Goal: Feedback & Contribution: Submit feedback/report problem

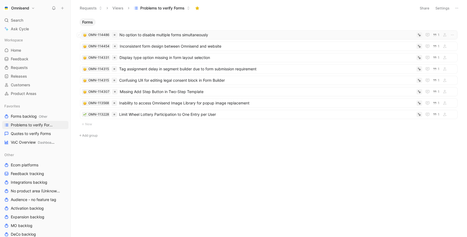
click at [150, 36] on span "No option to disable multiple forms simultaneously" at bounding box center [266, 35] width 295 height 6
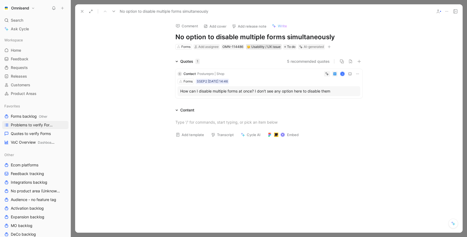
click at [263, 46] on div "Usability / UX issue" at bounding box center [263, 46] width 33 height 5
click at [208, 34] on h1 "Bulk delete" at bounding box center [268, 37] width 187 height 9
click at [203, 36] on h1 "Bulk delete" at bounding box center [268, 37] width 187 height 9
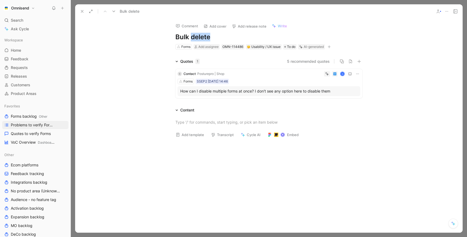
click at [203, 36] on h1 "Bulk delete" at bounding box center [268, 37] width 187 height 9
click at [301, 39] on button "Verify" at bounding box center [302, 38] width 19 height 8
click at [83, 11] on icon at bounding box center [82, 11] width 4 height 4
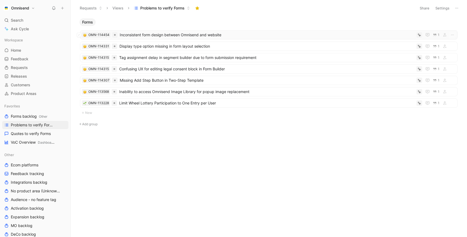
click at [134, 35] on span "Inconsistent form design between Omnisend and website" at bounding box center [267, 35] width 294 height 6
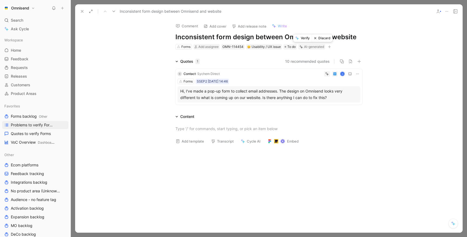
click at [323, 39] on button "Discard" at bounding box center [322, 38] width 21 height 8
click at [255, 47] on div "Usability / UX issue" at bounding box center [245, 46] width 33 height 5
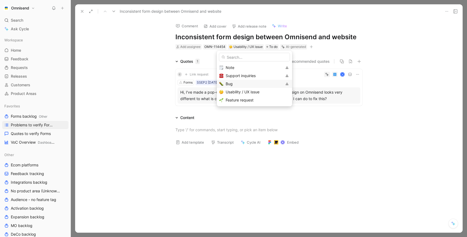
click at [237, 85] on div "Bug" at bounding box center [254, 83] width 56 height 6
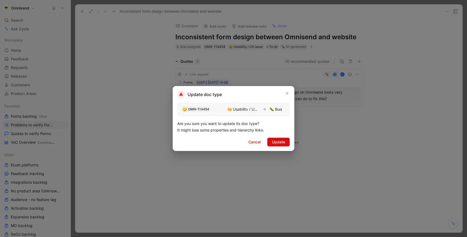
click at [276, 138] on button "Update" at bounding box center [278, 141] width 22 height 9
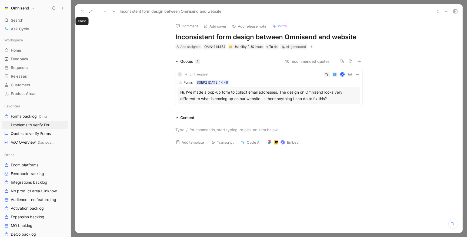
click at [83, 12] on use at bounding box center [82, 11] width 2 height 2
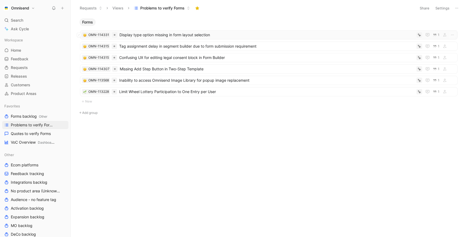
click at [135, 34] on span "Display type option missing in form layout selection" at bounding box center [266, 35] width 295 height 6
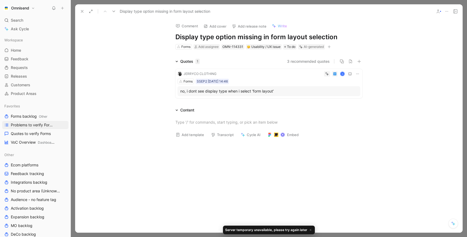
click at [232, 92] on div "no, i dont see display type when i select 'form layout'" at bounding box center [268, 91] width 177 height 6
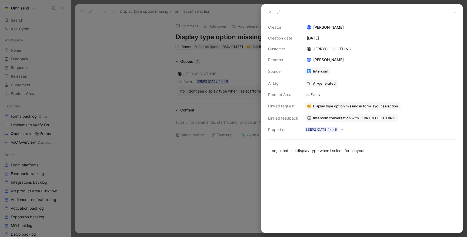
click at [325, 119] on span "Intercom conversation with JERRYCO CLOTHING" at bounding box center [354, 117] width 82 height 5
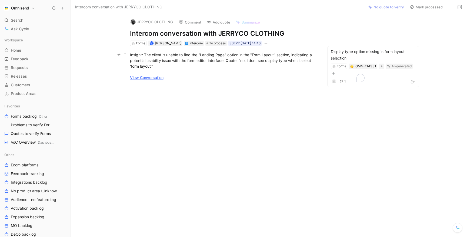
click at [149, 78] on link "View Conversation" at bounding box center [146, 77] width 33 height 5
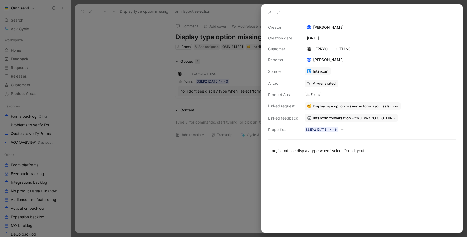
click at [123, 50] on div at bounding box center [233, 118] width 467 height 237
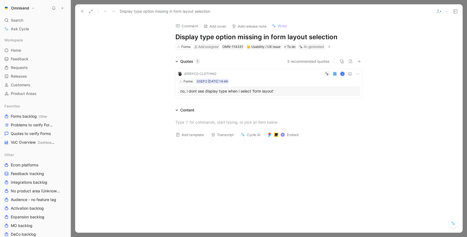
click at [203, 39] on h1 "Display type option missing in form layout selection" at bounding box center [268, 37] width 187 height 9
click at [148, 61] on div "Quotes 1 3 recommended quotes JERRYCO CLOTHING K Forms SSEP2 02-09-2025 14:46 n…" at bounding box center [268, 79] width 387 height 42
click at [83, 12] on use at bounding box center [82, 11] width 2 height 2
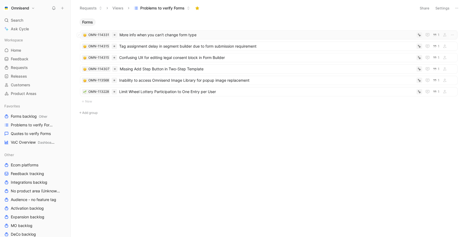
click at [155, 34] on span "More info when you can't change form type" at bounding box center [266, 35] width 295 height 6
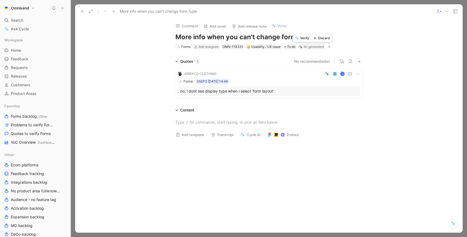
click at [301, 38] on button "Verify" at bounding box center [302, 38] width 19 height 8
click at [81, 9] on icon at bounding box center [82, 11] width 4 height 4
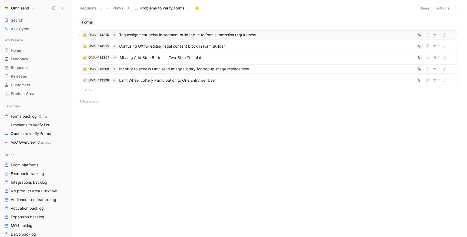
click at [143, 35] on span "Tag assignment delay in segment builder due to form submission requirement" at bounding box center [266, 35] width 295 height 6
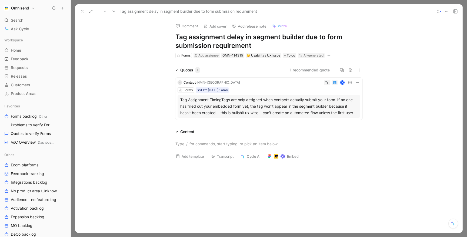
click at [225, 111] on div "Tag Assignment TimingTags are only assigned when contacts actually submit your …" at bounding box center [268, 105] width 177 height 19
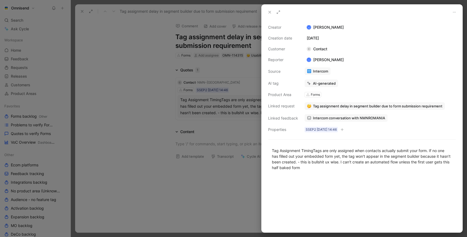
click at [324, 119] on span "Intercom conversation with NMNROMANIA" at bounding box center [349, 117] width 72 height 5
click at [195, 73] on div at bounding box center [233, 118] width 467 height 237
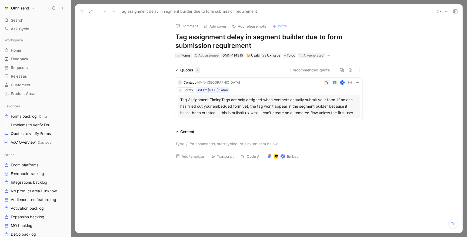
click at [187, 56] on div "Forms" at bounding box center [185, 55] width 9 height 5
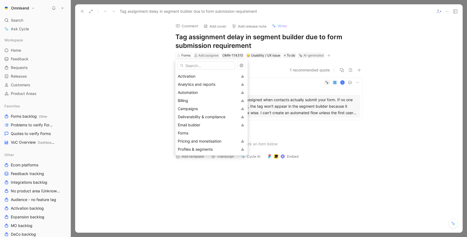
scroll to position [41, 0]
click at [193, 93] on span "Automation" at bounding box center [188, 91] width 20 height 5
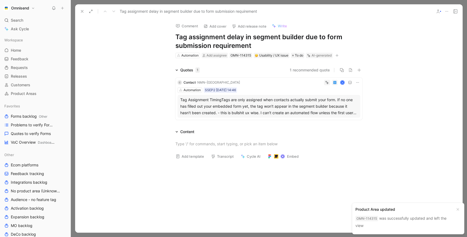
click at [79, 12] on button at bounding box center [82, 12] width 8 height 8
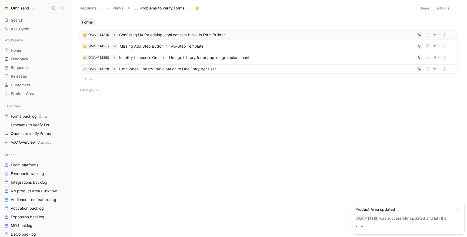
click at [127, 36] on span "Confusing UX for editing legal consent block in Form Builder" at bounding box center [266, 35] width 295 height 6
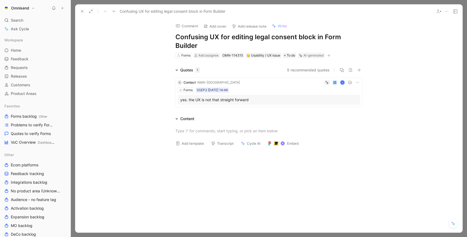
click at [233, 99] on div "yes. the UX is not that straight forward" at bounding box center [268, 99] width 177 height 6
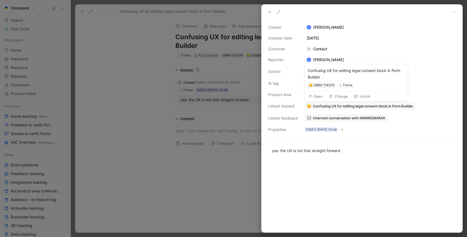
click at [327, 105] on span "Confusing UX for editing legal consent block in Form Builder" at bounding box center [363, 105] width 100 height 5
click at [319, 120] on span "Intercom conversation with NMNROMANIA" at bounding box center [349, 117] width 72 height 5
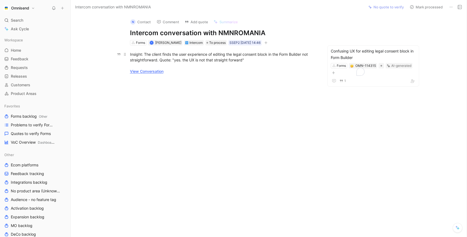
click at [146, 71] on link "View Conversation" at bounding box center [146, 71] width 33 height 5
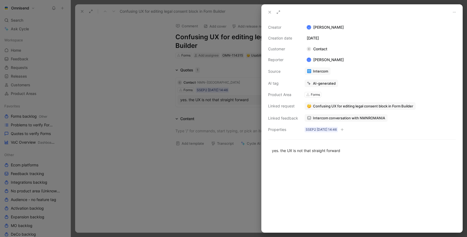
click at [122, 67] on div at bounding box center [233, 118] width 467 height 237
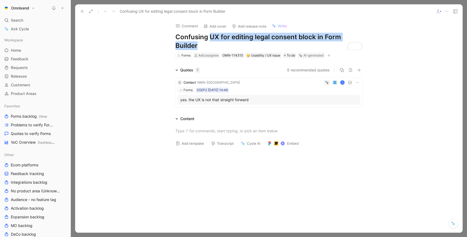
drag, startPoint x: 210, startPoint y: 35, endPoint x: 211, endPoint y: 43, distance: 7.3
click at [211, 43] on h1 "Confusing UX for editing legal consent block in Form Builder" at bounding box center [268, 41] width 187 height 17
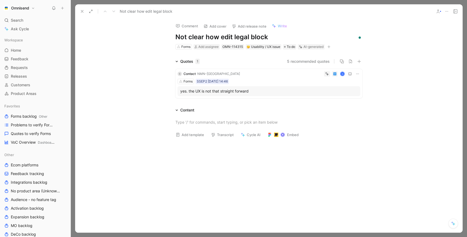
click at [137, 62] on div "Quotes 1 5 recommended quotes C Contact · NMN-ROMANIA K Forms SSEP2 02-09-2025 …" at bounding box center [268, 79] width 387 height 42
click at [81, 12] on icon at bounding box center [82, 11] width 4 height 4
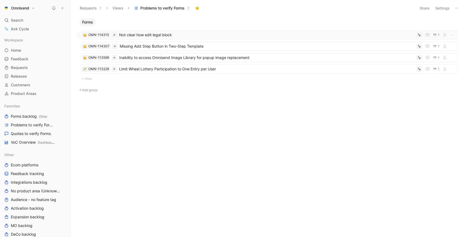
click at [165, 36] on span "Not clear how edit legal block" at bounding box center [266, 35] width 295 height 6
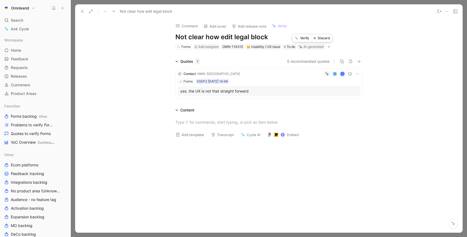
click at [303, 37] on button "Verify" at bounding box center [302, 38] width 19 height 8
click at [83, 9] on icon at bounding box center [82, 11] width 4 height 4
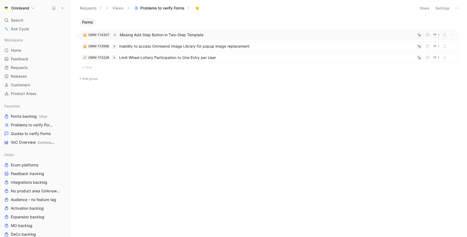
click at [148, 36] on span "Missing Add Step Button in Two-Step Template" at bounding box center [267, 35] width 294 height 6
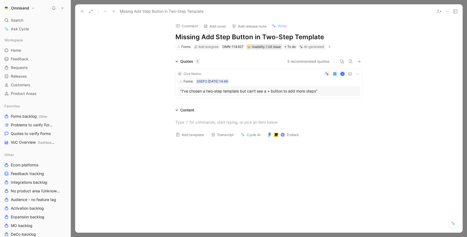
click at [270, 47] on div "Usability / UX issue" at bounding box center [263, 46] width 33 height 5
click at [248, 79] on div "Forms SSEP2 02-09-2025 14:46" at bounding box center [268, 81] width 183 height 5
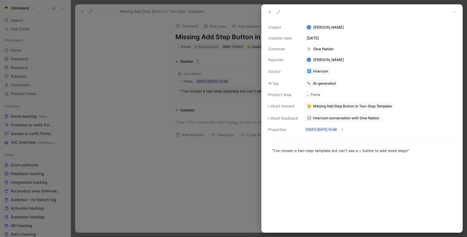
click at [327, 106] on span "Missing Add Step Button in Two-Step Template" at bounding box center [352, 105] width 79 height 5
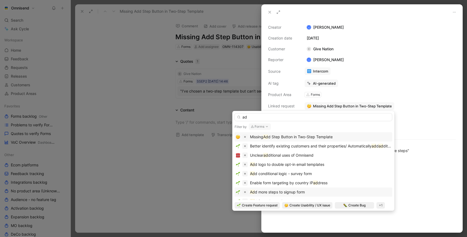
type input "ad"
click at [280, 192] on span "d more steps to signup form" at bounding box center [280, 191] width 50 height 5
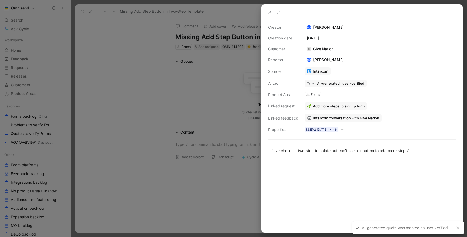
click at [182, 109] on div at bounding box center [233, 118] width 467 height 237
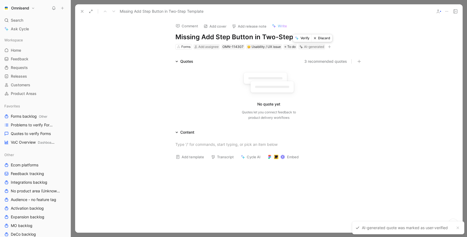
click at [322, 41] on button "Discard" at bounding box center [321, 38] width 21 height 8
click at [81, 13] on icon at bounding box center [82, 11] width 4 height 4
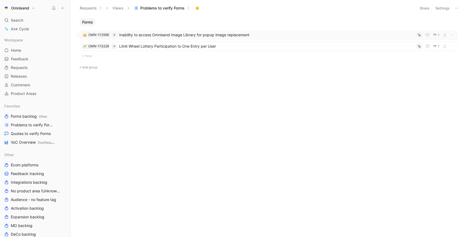
click at [133, 35] on span "Inability to access Omnisend Image Library for popup image replacement" at bounding box center [266, 35] width 295 height 6
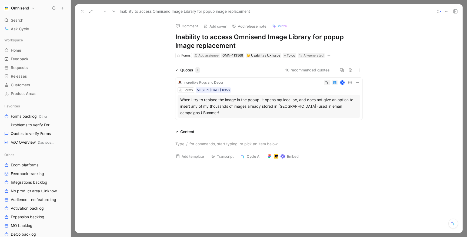
click at [247, 93] on div "Incredible Rugs and Decor K Forms MLSEP1 01-09-2025 16:56 When I try to replace…" at bounding box center [268, 99] width 187 height 42
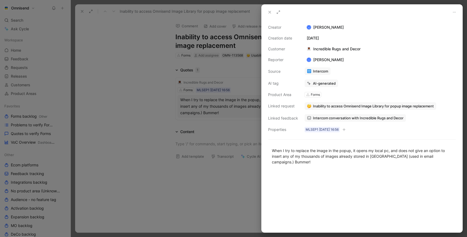
click at [330, 107] on span "Inability to access Omnisend Image Library for popup image replacement" at bounding box center [373, 105] width 121 height 5
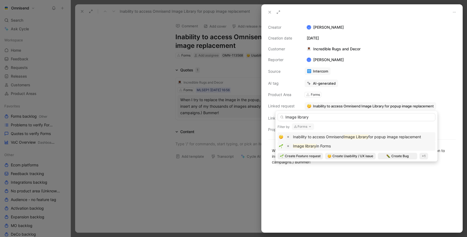
type input "Image library"
click at [308, 146] on mark "Image library" at bounding box center [304, 145] width 23 height 5
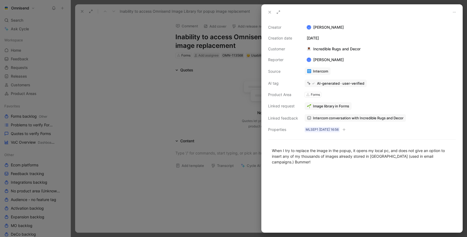
click at [133, 110] on div at bounding box center [233, 118] width 467 height 237
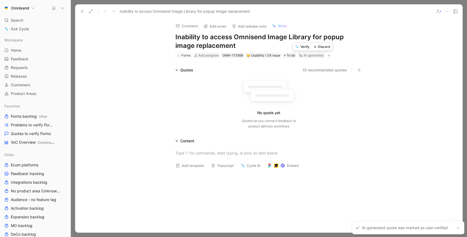
click at [321, 46] on button "Discard" at bounding box center [321, 47] width 21 height 8
click at [83, 12] on icon at bounding box center [82, 11] width 4 height 4
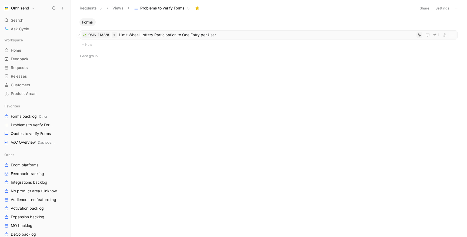
click at [136, 36] on span "Limit Wheel Lottery Participation to One Entry per User" at bounding box center [266, 35] width 295 height 6
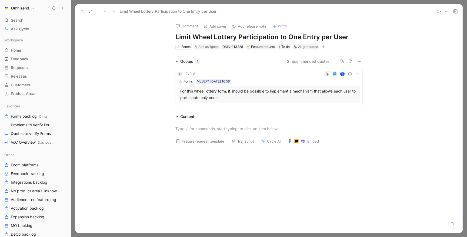
click at [224, 36] on h1 "Limit Wheel Lottery Participation to One Entry per User" at bounding box center [268, 37] width 187 height 9
drag, startPoint x: 194, startPoint y: 35, endPoint x: 170, endPoint y: 34, distance: 24.3
click at [170, 34] on div "Comment Add cover Add release note Write Limit Wheel Lottery Participation to O…" at bounding box center [268, 34] width 207 height 32
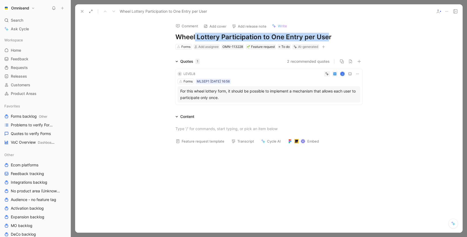
drag, startPoint x: 195, startPoint y: 35, endPoint x: 328, endPoint y: 35, distance: 133.7
click at [328, 35] on h1 "Wheel Lottery Participation to One Entry per User" at bounding box center [268, 37] width 187 height 9
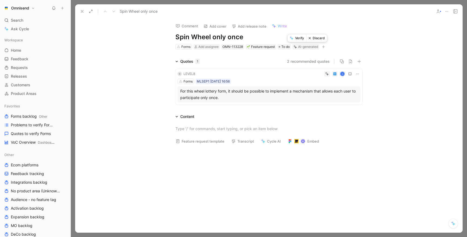
click at [299, 39] on button "Verify" at bounding box center [296, 38] width 19 height 8
click at [83, 12] on icon at bounding box center [82, 11] width 4 height 4
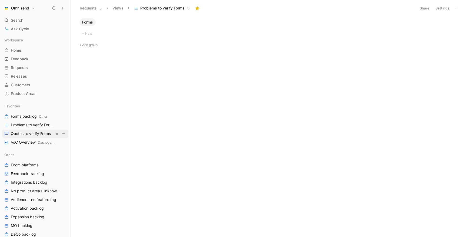
click at [34, 131] on span "Quotes to verify Forms" at bounding box center [31, 133] width 40 height 5
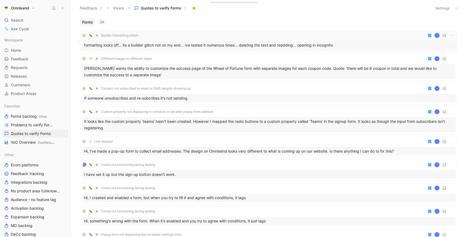
click at [171, 36] on div "C Builder Formatting Glitch K" at bounding box center [269, 35] width 374 height 6
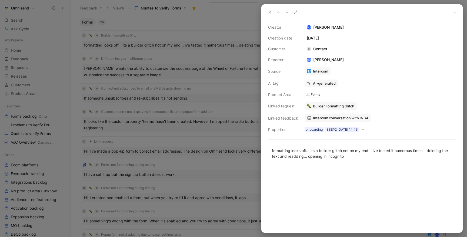
click at [222, 30] on div at bounding box center [233, 118] width 467 height 237
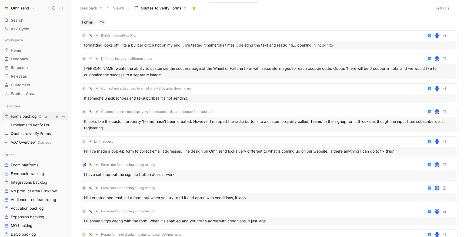
click at [16, 116] on span "Forms backlog Other" at bounding box center [29, 116] width 36 height 6
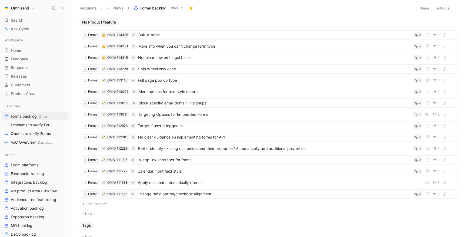
click at [449, 8] on button "Settings" at bounding box center [442, 8] width 19 height 8
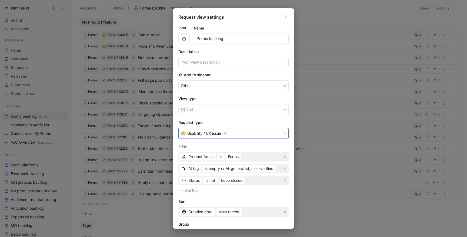
click at [220, 132] on span "Usability / UX issue" at bounding box center [204, 133] width 34 height 6
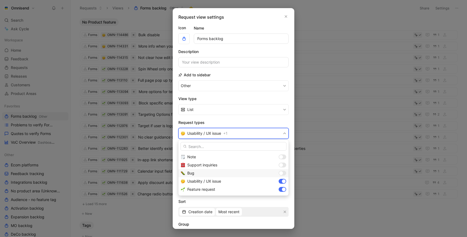
click at [283, 174] on div at bounding box center [282, 172] width 8 height 5
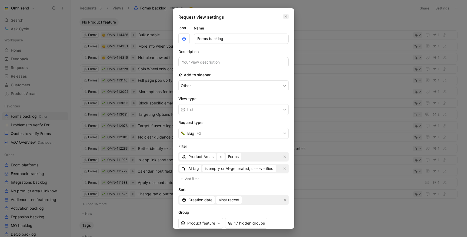
click at [285, 15] on icon "button" at bounding box center [285, 16] width 3 height 4
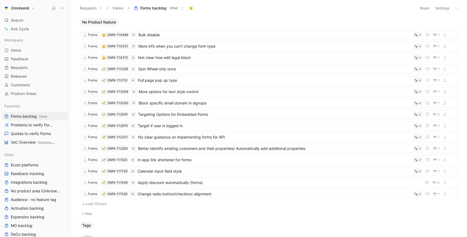
click at [441, 3] on header "Requests Views Forms backlog Other Share Settings" at bounding box center [269, 8] width 396 height 16
click at [441, 7] on button "Settings" at bounding box center [442, 8] width 19 height 8
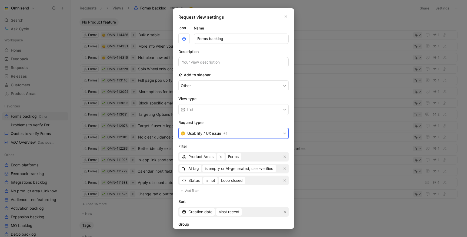
click at [235, 131] on button "Usability / UX issue + 1" at bounding box center [233, 133] width 110 height 11
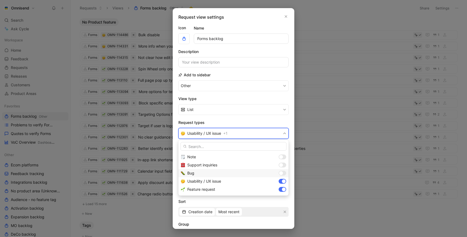
click at [280, 173] on div at bounding box center [281, 173] width 4 height 4
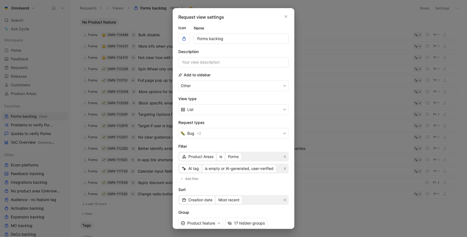
scroll to position [49, 0]
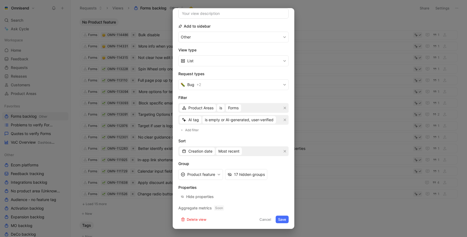
click at [289, 223] on div "Request view settings Icon Name Forms backlog Description Add to sidebar Other …" at bounding box center [234, 118] width 122 height 220
click at [285, 222] on button "Save" at bounding box center [282, 219] width 13 height 8
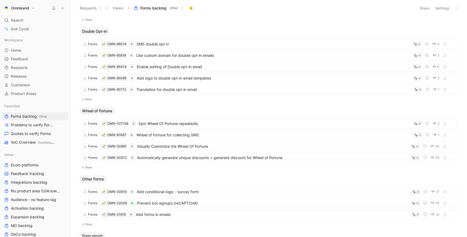
scroll to position [0, 0]
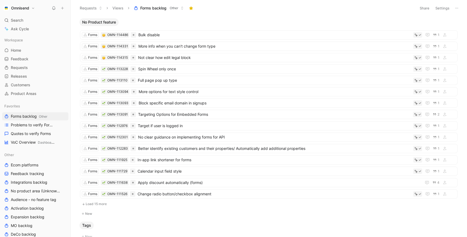
click at [441, 6] on button "Settings" at bounding box center [442, 8] width 19 height 8
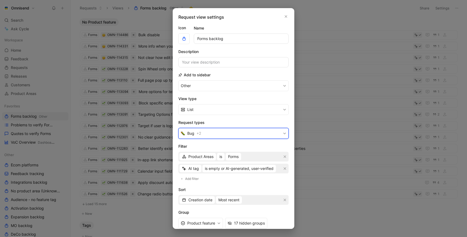
click at [236, 136] on button "Bug + 2" at bounding box center [233, 133] width 110 height 11
click at [288, 18] on div "Request view settings Icon Name Forms backlog Description Add to sidebar Other …" at bounding box center [234, 118] width 122 height 220
click at [285, 21] on div "Request view settings Icon Name Forms backlog Description Add to sidebar Other …" at bounding box center [234, 118] width 122 height 220
click at [286, 17] on icon "button" at bounding box center [285, 16] width 3 height 4
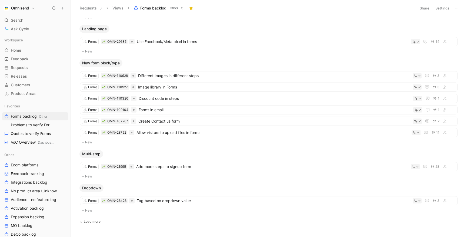
scroll to position [552, 0]
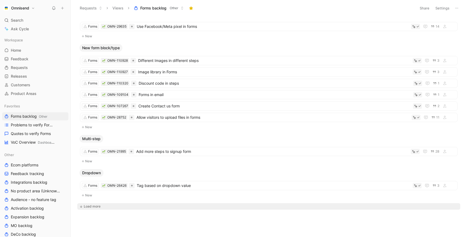
click at [91, 203] on button "Load more" at bounding box center [268, 206] width 383 height 6
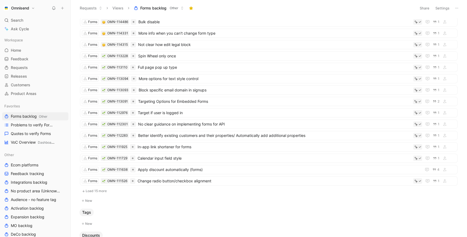
scroll to position [0, 0]
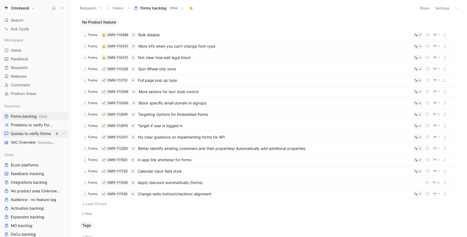
click at [31, 134] on span "Quotes to verify Forms" at bounding box center [31, 133] width 40 height 5
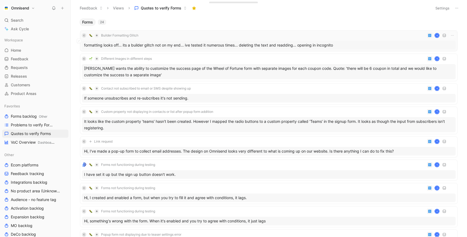
click at [119, 33] on span "Builder Formatting Glitch" at bounding box center [119, 35] width 37 height 4
click at [240, 45] on div "formatting looks off... its a builder glitch not on my end... ive tested it num…" at bounding box center [269, 45] width 374 height 9
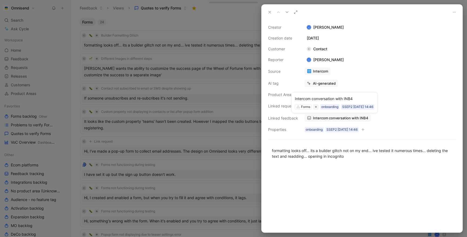
click at [336, 117] on span "Intercom conversation with INB4" at bounding box center [340, 117] width 55 height 5
click at [110, 38] on div at bounding box center [233, 118] width 467 height 237
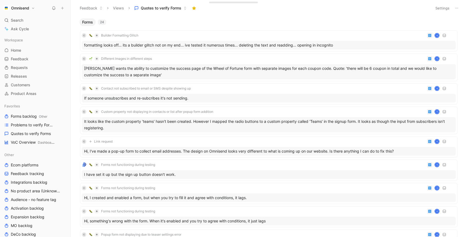
click at [173, 38] on div "C Builder Formatting Glitch K" at bounding box center [269, 35] width 374 height 6
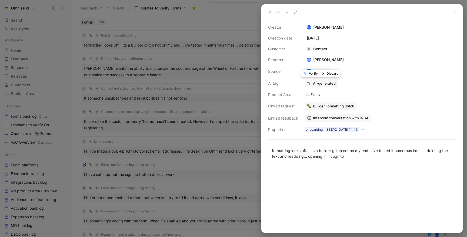
click at [332, 75] on button "Discard" at bounding box center [330, 74] width 21 height 8
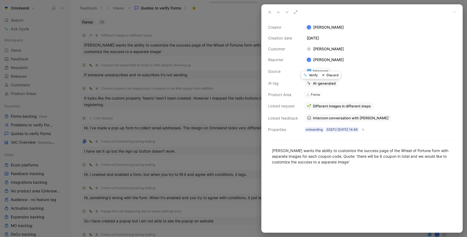
click at [207, 38] on div at bounding box center [233, 118] width 467 height 237
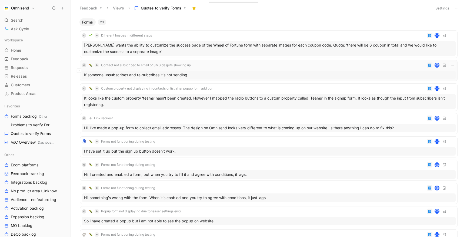
click at [201, 65] on div "C Contact not subscribed to email or SMS despite showing up K" at bounding box center [269, 65] width 374 height 6
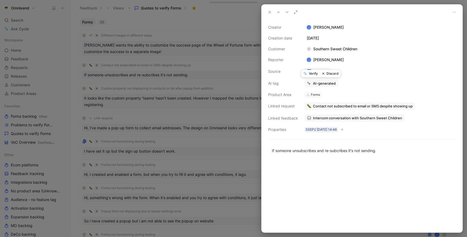
click at [333, 73] on button "Discard" at bounding box center [330, 74] width 21 height 8
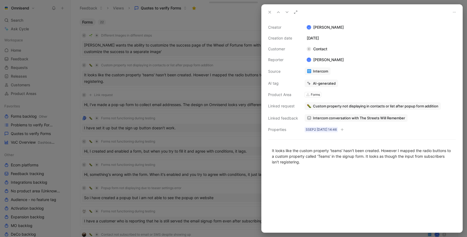
click at [179, 88] on div at bounding box center [233, 118] width 467 height 237
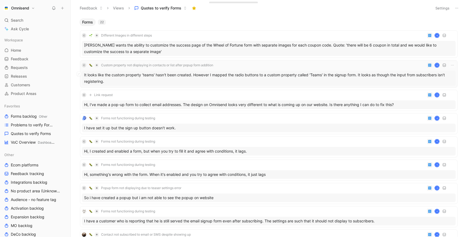
click at [180, 81] on div "It looks like the custom property 'teams' hasn't been created. However I mapped…" at bounding box center [269, 77] width 374 height 15
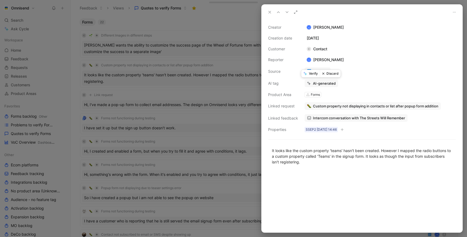
click at [334, 72] on button "Discard" at bounding box center [330, 74] width 21 height 8
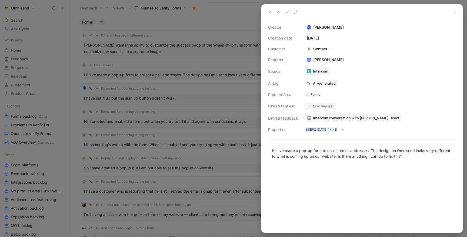
click at [165, 32] on div at bounding box center [233, 118] width 467 height 237
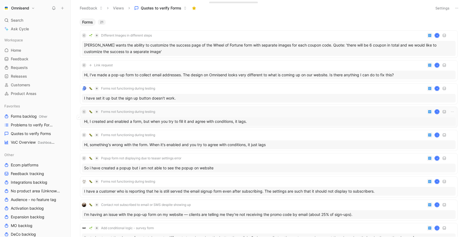
click at [152, 111] on span "Forms not functioning during testing" at bounding box center [128, 111] width 54 height 4
click at [203, 111] on div "C Forms not functioning during testing K" at bounding box center [269, 111] width 374 height 6
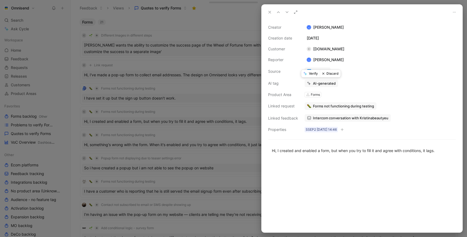
click at [335, 73] on button "Discard" at bounding box center [330, 74] width 21 height 8
click at [219, 120] on div at bounding box center [233, 118] width 467 height 237
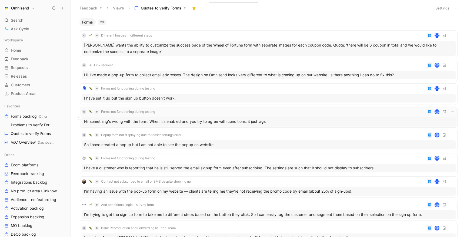
click at [221, 116] on div "C Forms not functioning during testing K Hi, something's wrong with the form. W…" at bounding box center [269, 116] width 374 height 17
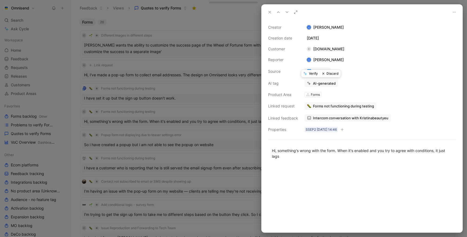
click at [335, 71] on button "Discard" at bounding box center [330, 74] width 21 height 8
click at [192, 123] on div at bounding box center [233, 118] width 467 height 237
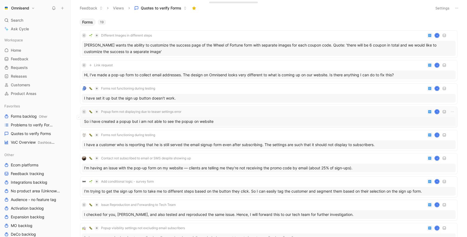
click at [207, 115] on div "C Popup form not displaying due to teaser settings error K So i have created a …" at bounding box center [269, 116] width 374 height 17
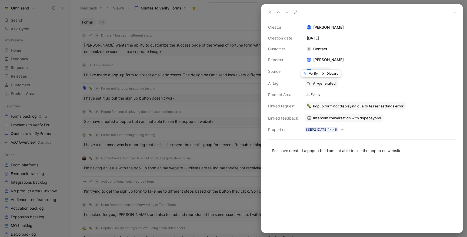
click at [338, 75] on button "Discard" at bounding box center [330, 74] width 21 height 8
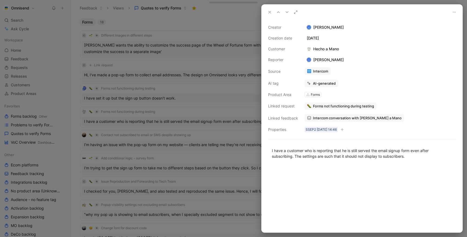
click at [324, 105] on span "Forms not functioning during testing" at bounding box center [343, 105] width 61 height 5
click at [185, 116] on div at bounding box center [233, 118] width 467 height 237
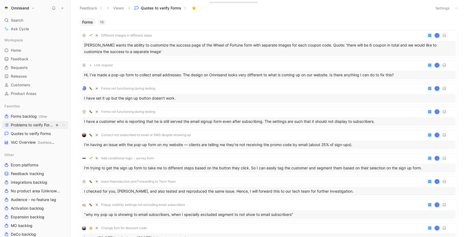
click at [24, 123] on span "Problems to verify Forms" at bounding box center [32, 124] width 43 height 5
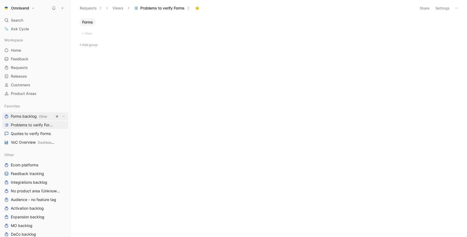
click at [23, 118] on span "Forms backlog Other" at bounding box center [29, 116] width 36 height 6
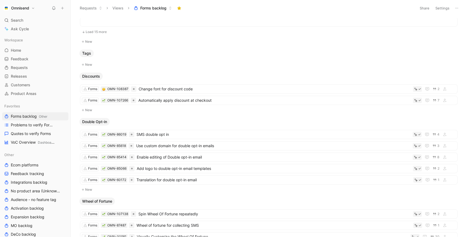
scroll to position [552, 0]
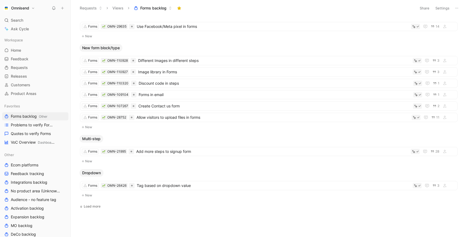
click at [441, 8] on button "Settings" at bounding box center [442, 8] width 19 height 8
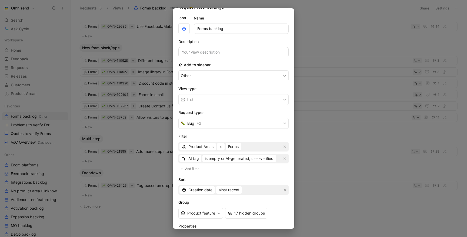
scroll to position [29, 0]
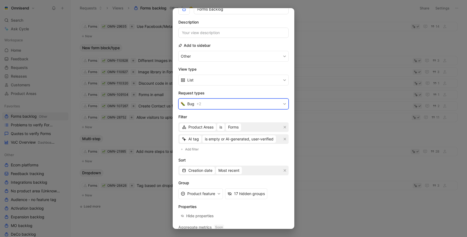
click at [211, 102] on button "Bug + 2" at bounding box center [233, 103] width 110 height 11
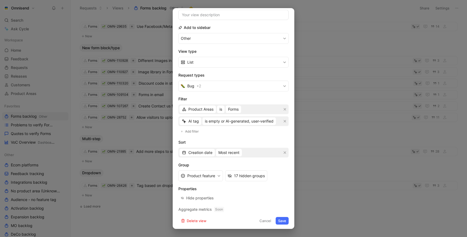
scroll to position [49, 0]
click at [282, 220] on button "Save" at bounding box center [282, 219] width 13 height 8
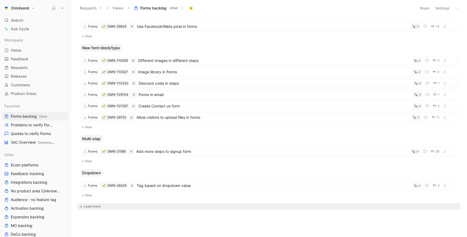
click at [109, 206] on button "Load more" at bounding box center [268, 206] width 383 height 6
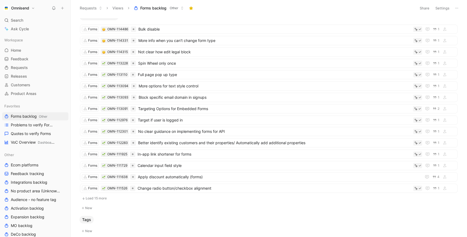
scroll to position [0, 0]
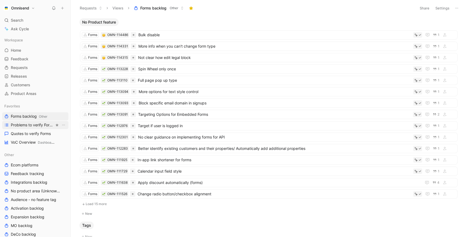
click at [26, 126] on span "Problems to verify Forms" at bounding box center [32, 124] width 43 height 5
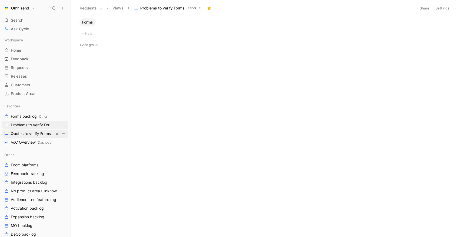
click at [29, 133] on span "Quotes to verify Forms" at bounding box center [31, 133] width 40 height 5
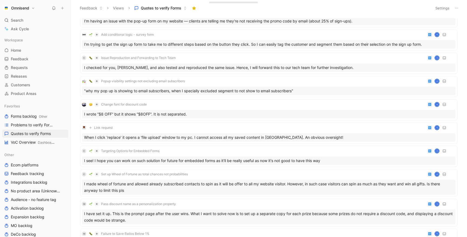
scroll to position [149, 0]
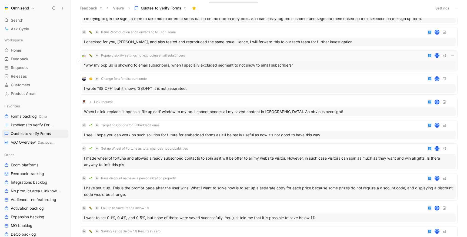
click at [203, 56] on div "Popup visibility settings not excluding email subscribers K" at bounding box center [269, 55] width 374 height 6
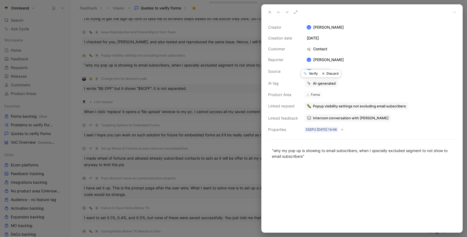
click at [337, 76] on button "Discard" at bounding box center [330, 74] width 21 height 8
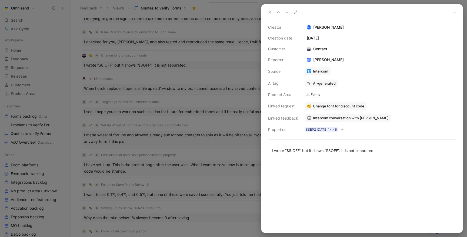
click at [195, 94] on div at bounding box center [233, 118] width 467 height 237
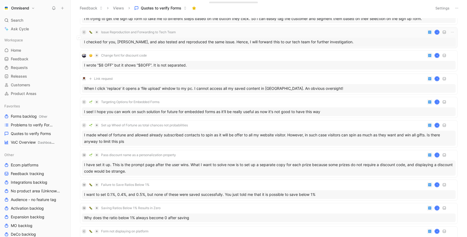
click at [219, 32] on div "C Issue Reproduction and Forwarding to Tech Team K" at bounding box center [269, 32] width 374 height 6
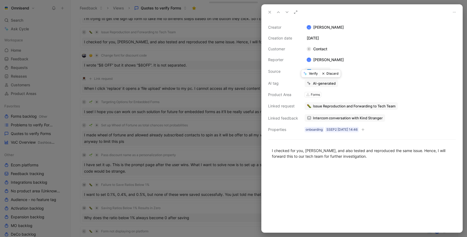
click at [332, 76] on button "Discard" at bounding box center [330, 74] width 21 height 8
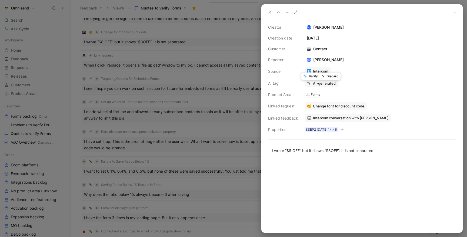
click at [212, 133] on div at bounding box center [233, 118] width 467 height 237
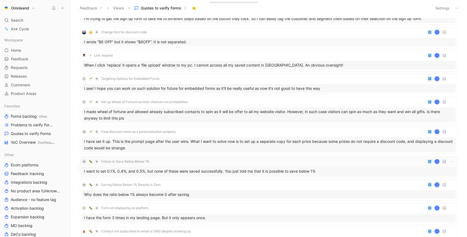
click at [201, 160] on div "M Failure to Save Ratios Below 1% K" at bounding box center [269, 161] width 374 height 6
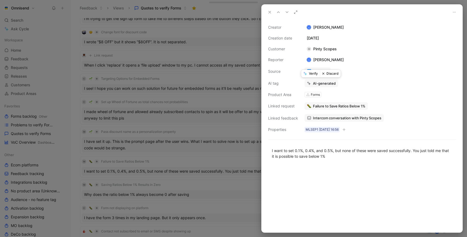
click at [335, 74] on button "Discard" at bounding box center [330, 74] width 21 height 8
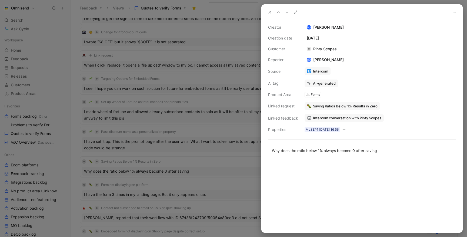
click at [213, 122] on div at bounding box center [233, 118] width 467 height 237
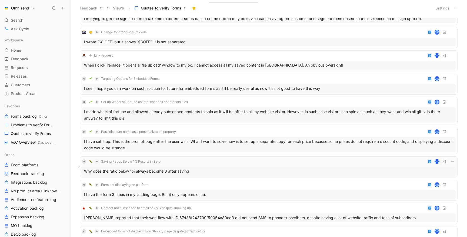
click at [200, 165] on div "M Saving Ratios Below 1% Results in Zero K Why does the ratio below 1% always b…" at bounding box center [269, 166] width 374 height 17
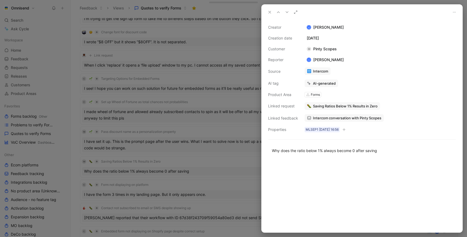
click at [336, 72] on div "Intercom" at bounding box center [379, 71] width 151 height 8
click at [332, 74] on button "Discard" at bounding box center [330, 74] width 21 height 8
click at [187, 137] on div at bounding box center [233, 118] width 467 height 237
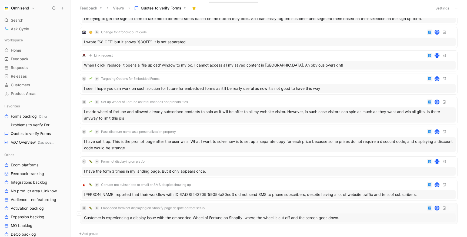
click at [166, 206] on span "Embedded form not displaying on Shopify page despite correct setup" at bounding box center [152, 208] width 103 height 4
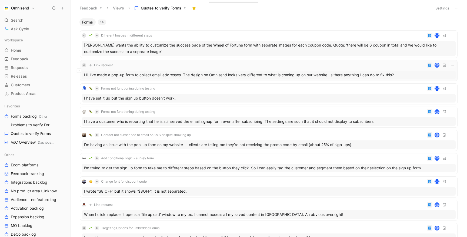
click at [197, 73] on div "Hi, I've made a pop-up form to collect email addresses. The design on Omnisend …" at bounding box center [269, 74] width 374 height 9
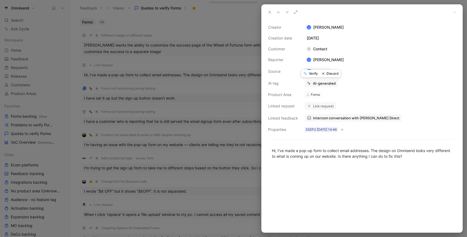
click at [336, 75] on button "Discard" at bounding box center [330, 74] width 21 height 8
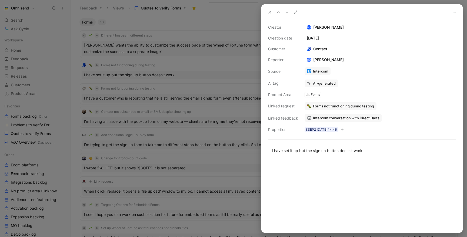
click at [183, 86] on div at bounding box center [233, 118] width 467 height 237
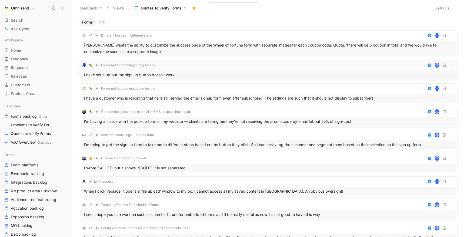
click at [197, 67] on div "Forms not functioning during testing K" at bounding box center [269, 65] width 374 height 6
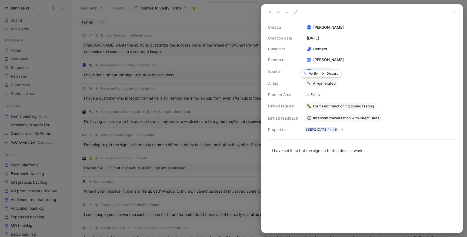
click at [334, 74] on button "Discard" at bounding box center [330, 74] width 21 height 8
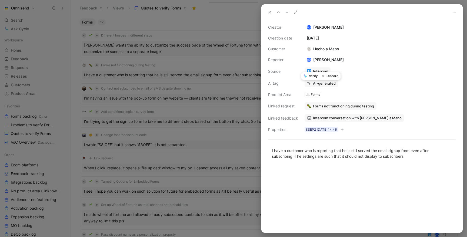
click at [173, 75] on div at bounding box center [233, 118] width 467 height 237
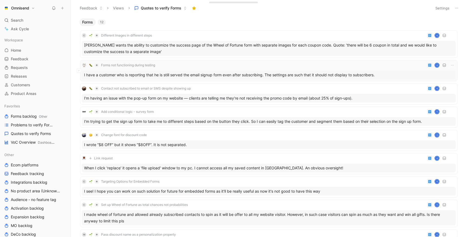
click at [187, 67] on div "Forms not functioning during testing K" at bounding box center [269, 65] width 374 height 6
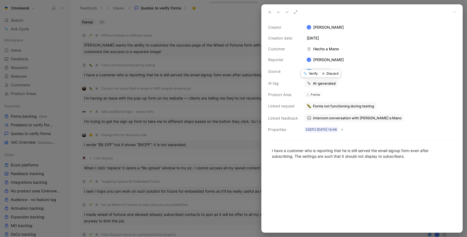
click at [334, 74] on button "Discard" at bounding box center [330, 74] width 21 height 8
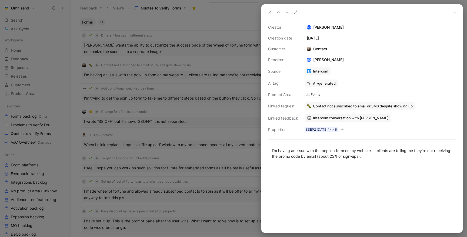
click at [176, 66] on div at bounding box center [233, 118] width 467 height 237
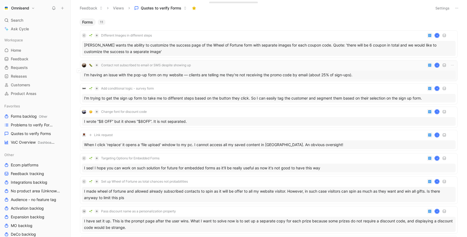
click at [184, 68] on button "Contact not subscribed to email or SMS despite showing up" at bounding box center [139, 65] width 105 height 6
click at [230, 67] on div "Contact not subscribed to email or SMS despite showing up K" at bounding box center [269, 65] width 374 height 6
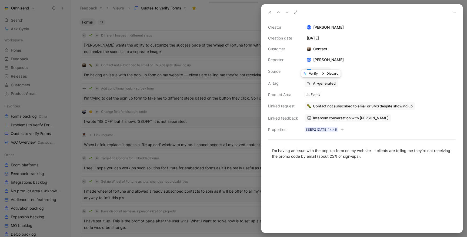
click at [332, 75] on button "Discard" at bounding box center [330, 74] width 21 height 8
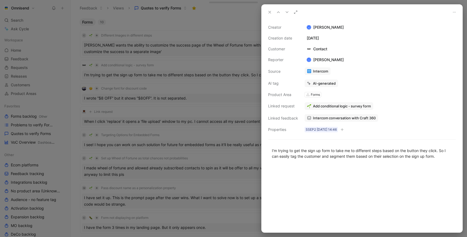
click at [224, 63] on div at bounding box center [233, 118] width 467 height 237
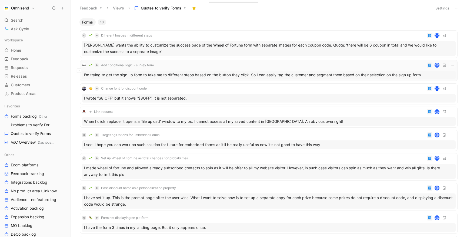
click at [224, 68] on div "Add conditional logic - survey form K" at bounding box center [269, 65] width 374 height 6
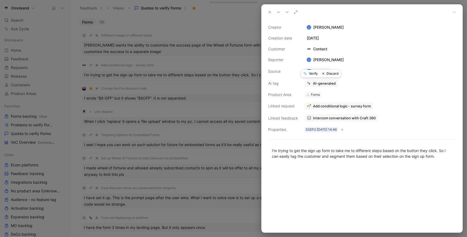
click at [305, 75] on icon at bounding box center [305, 74] width 2 height 2
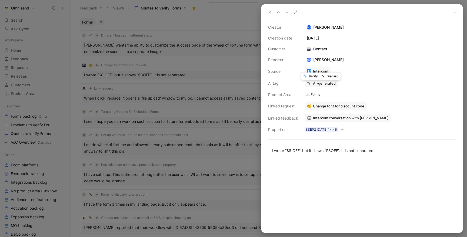
click at [195, 64] on div at bounding box center [233, 118] width 467 height 237
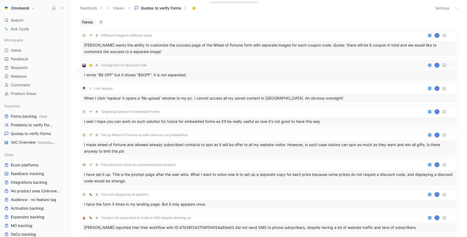
click at [213, 66] on div "Change font for discount code K" at bounding box center [269, 65] width 374 height 6
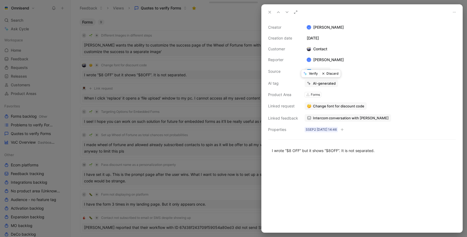
click at [332, 74] on button "Discard" at bounding box center [330, 74] width 21 height 8
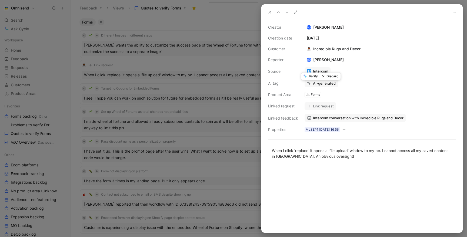
click at [218, 82] on div at bounding box center [233, 118] width 467 height 237
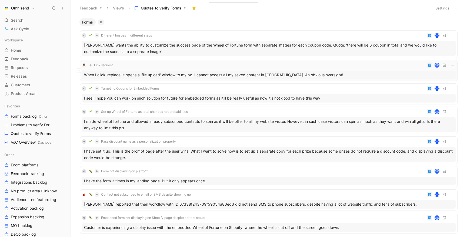
click at [219, 72] on div "When I click 'replace' it opens a 'file upload' window to my pc. I cannot acces…" at bounding box center [269, 74] width 374 height 9
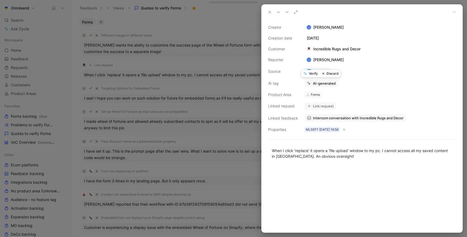
click at [334, 74] on button "Discard" at bounding box center [330, 74] width 21 height 8
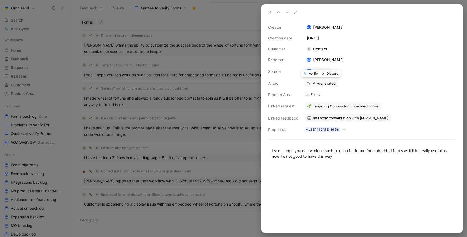
click at [333, 75] on button "Discard" at bounding box center [330, 74] width 21 height 8
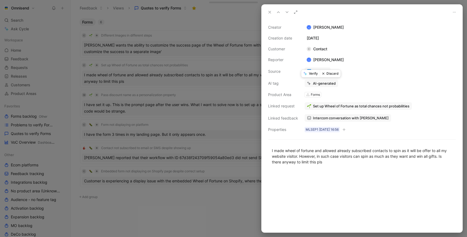
click at [313, 73] on button "Verify" at bounding box center [310, 74] width 19 height 8
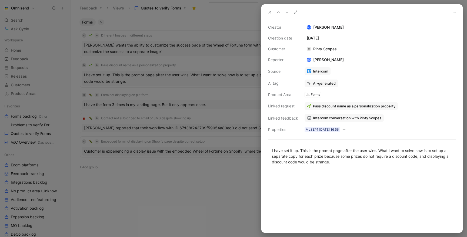
click at [212, 170] on div at bounding box center [233, 118] width 467 height 237
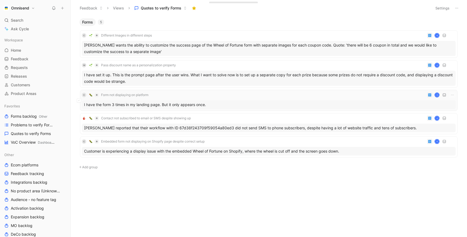
click at [231, 104] on div "I have the form 3 times in my landing page. But it only appears once." at bounding box center [269, 104] width 374 height 9
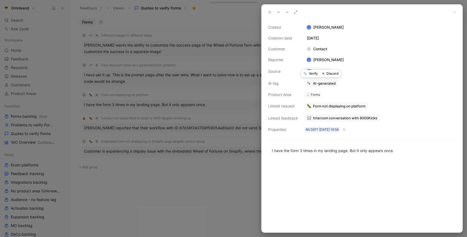
click at [333, 76] on button "Discard" at bounding box center [330, 74] width 21 height 8
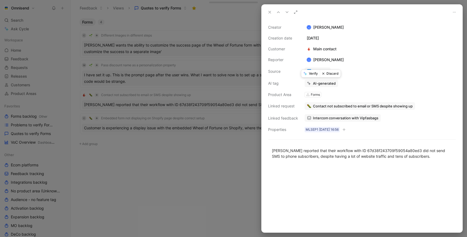
click at [333, 76] on button "Discard" at bounding box center [330, 74] width 21 height 8
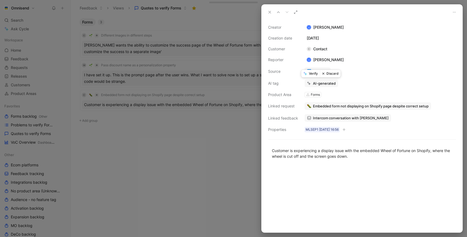
click at [333, 76] on button "Discard" at bounding box center [330, 74] width 21 height 8
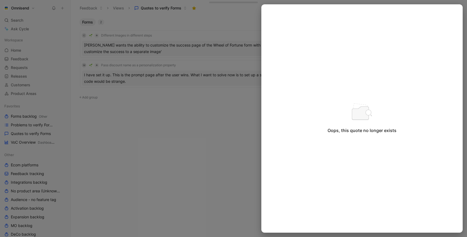
click at [184, 133] on div at bounding box center [233, 118] width 467 height 237
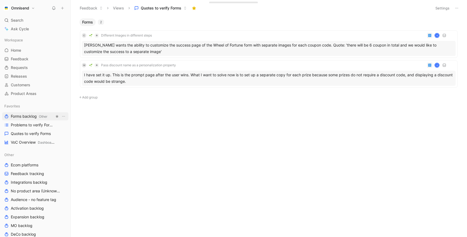
click at [29, 117] on span "Forms backlog Other" at bounding box center [29, 116] width 36 height 6
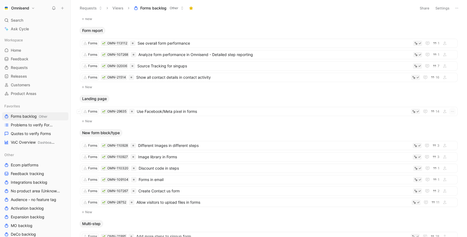
scroll to position [552, 0]
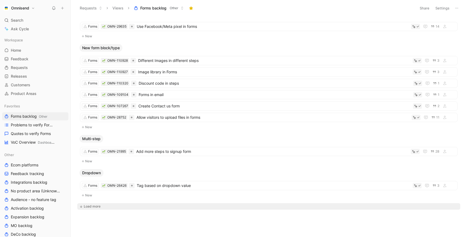
click at [96, 207] on div "Load more" at bounding box center [92, 205] width 17 height 5
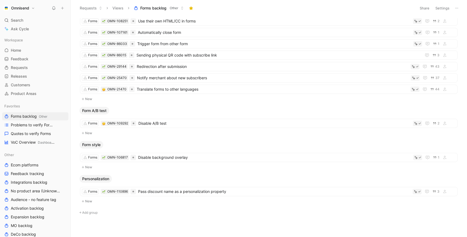
scroll to position [904, 0]
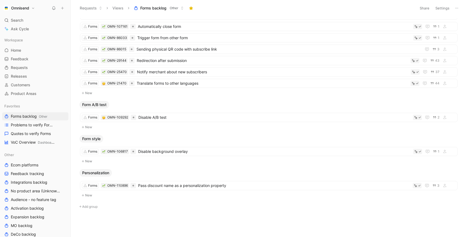
click at [444, 7] on button "Settings" at bounding box center [442, 8] width 19 height 8
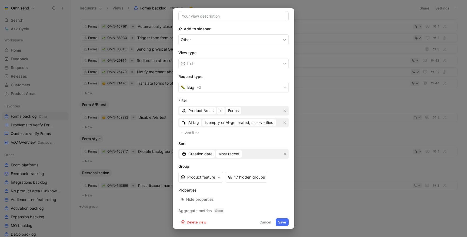
scroll to position [49, 0]
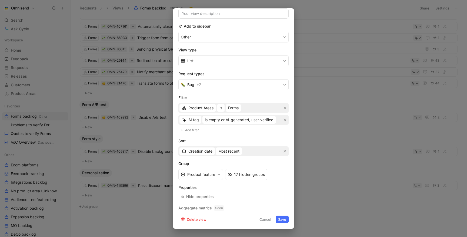
click at [284, 220] on button "Save" at bounding box center [282, 219] width 13 height 8
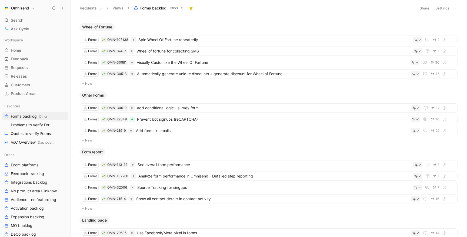
scroll to position [552, 0]
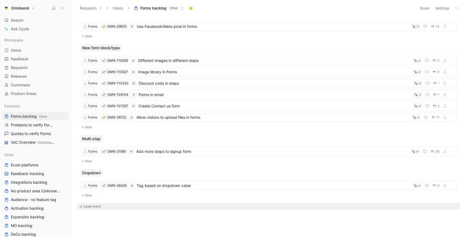
click at [91, 208] on div "Load more" at bounding box center [92, 205] width 17 height 5
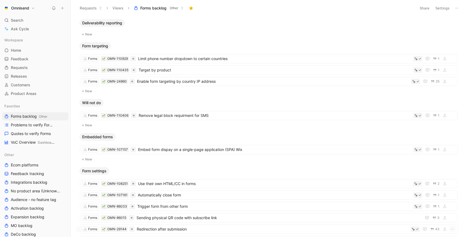
scroll to position [904, 0]
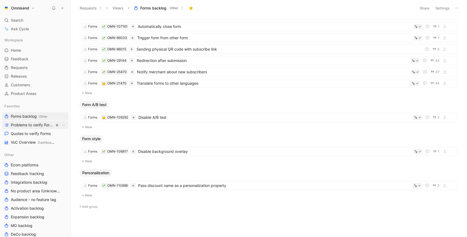
click at [24, 124] on span "Problems to verify Forms" at bounding box center [32, 124] width 43 height 5
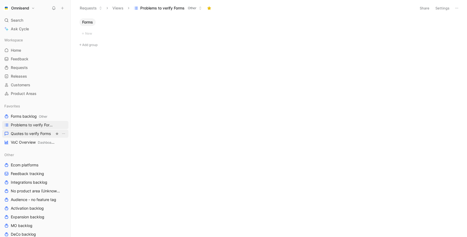
click at [40, 135] on span "Quotes to verify Forms" at bounding box center [31, 133] width 40 height 5
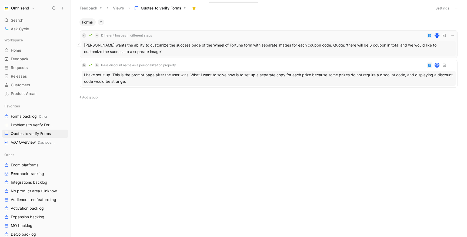
click at [155, 50] on div "[PERSON_NAME] wants the ability to customize the success page of the Wheel of F…" at bounding box center [269, 48] width 374 height 15
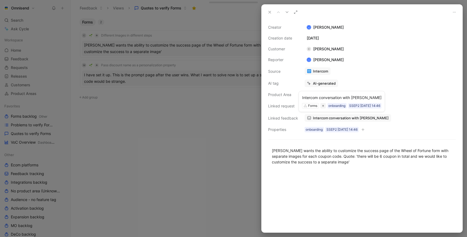
click at [318, 115] on link "Intercom conversation with [PERSON_NAME]" at bounding box center [347, 118] width 86 height 8
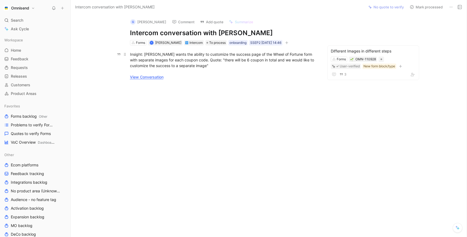
click at [159, 78] on link "View Conversation" at bounding box center [146, 77] width 33 height 5
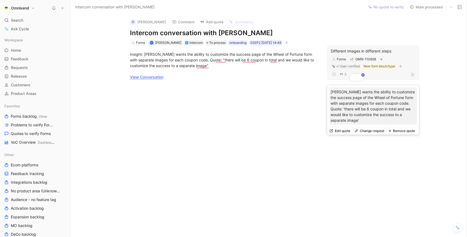
click at [355, 48] on div "Different Images in different steps Forms OMN-110928 User-verified New form blo…" at bounding box center [373, 62] width 92 height 35
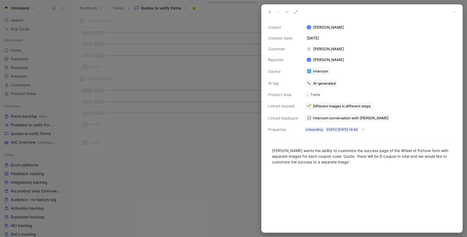
click at [138, 59] on div at bounding box center [233, 118] width 467 height 237
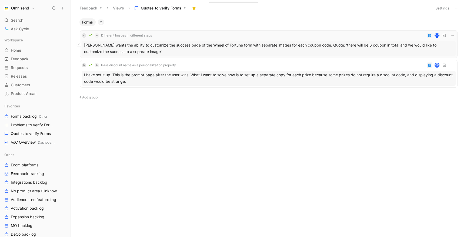
click at [169, 39] on div "C Different Images in different steps [PERSON_NAME] wants the ability to custom…" at bounding box center [269, 44] width 374 height 24
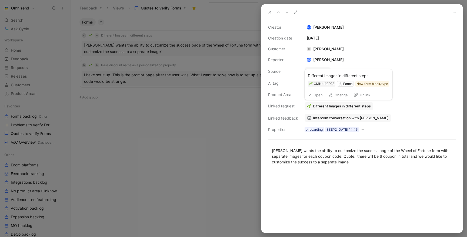
click at [363, 96] on button "Unlink" at bounding box center [361, 95] width 21 height 8
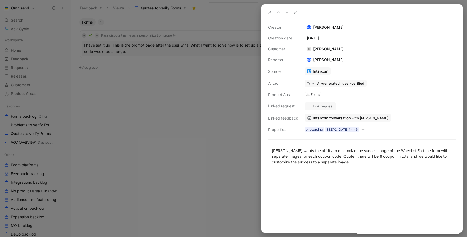
click at [325, 106] on button "Link request" at bounding box center [320, 106] width 32 height 8
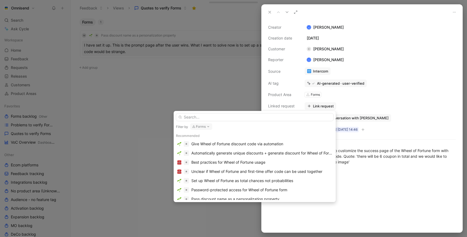
type input "p"
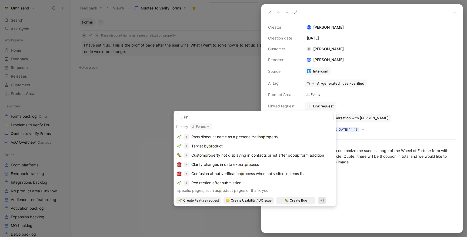
type input "P"
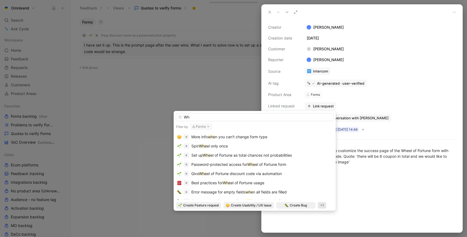
type input "W"
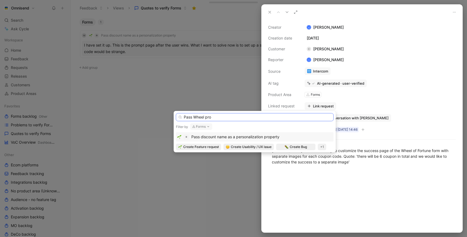
paste input "Manage Wheel of fortune - ability to show winning values (pvz 10%)"
click at [234, 116] on input "Manage Wheel of fortune - ability to show winning values (pvz 10%)" at bounding box center [255, 117] width 158 height 8
click at [244, 116] on input "Manage Wheel of fortune - pass to show winning values (pvz 10%)" at bounding box center [255, 117] width 158 height 8
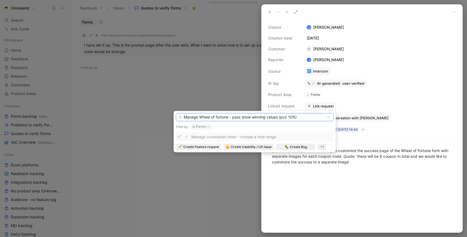
click at [244, 116] on input "Manage Wheel of fortune - pass show winning values (pvz 10%)" at bounding box center [255, 117] width 158 height 8
type input "Manage Wheel of fortune - pass winning values (pvz 10%)"
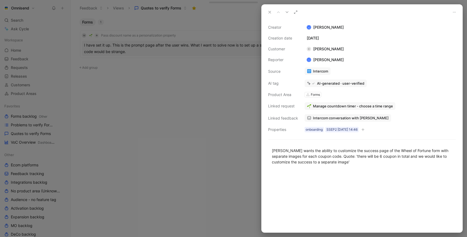
click at [337, 106] on span "Manage countdown timer - choose a time range" at bounding box center [353, 105] width 80 height 5
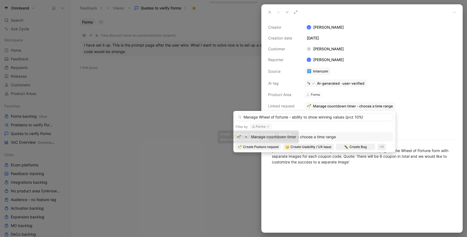
type input "Manage Wheel of fortune - ability to show winning values (pvz 10%)"
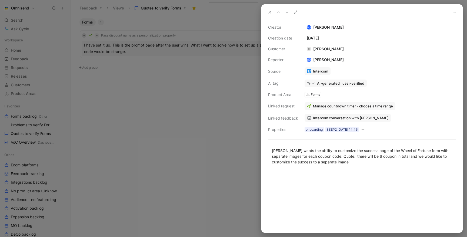
click at [347, 108] on span "Manage countdown timer - choose a time range" at bounding box center [353, 105] width 80 height 5
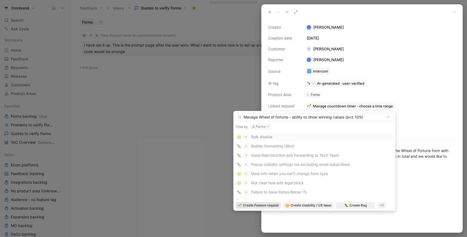
type input "Manage Wheel of fortune - ability to show winning values (pvz 10%)"
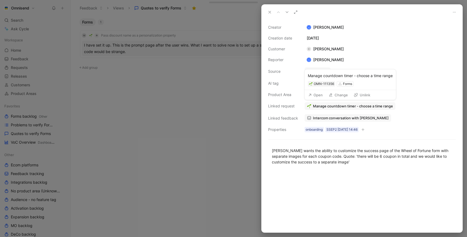
click at [357, 94] on icon at bounding box center [356, 95] width 4 height 4
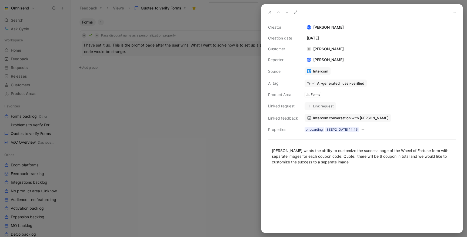
click at [324, 105] on button "Link request" at bounding box center [320, 106] width 32 height 8
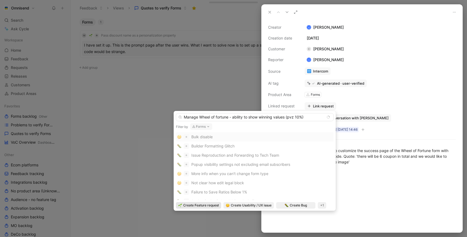
type input "Manage Wheel of fortune - ability to show winning values (pvz 10%)"
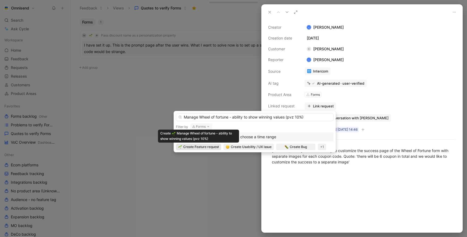
click at [207, 206] on body "Omnisend Search ⌘ K Ask Cycle Workspace Home G then H Feedback G then F Request…" at bounding box center [233, 118] width 467 height 237
click at [202, 147] on span "Create Feature request" at bounding box center [201, 146] width 36 height 5
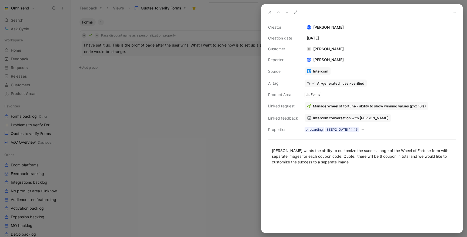
click at [299, 176] on div at bounding box center [361, 201] width 201 height 62
click at [199, 146] on div at bounding box center [233, 118] width 467 height 237
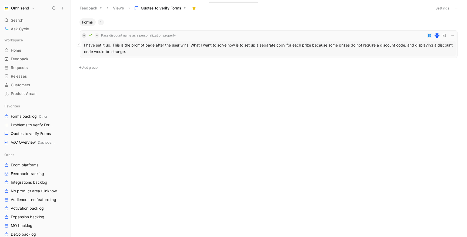
click at [211, 48] on div "I have set it up. This is the prompt page after the user wins. What I want to s…" at bounding box center [269, 48] width 374 height 15
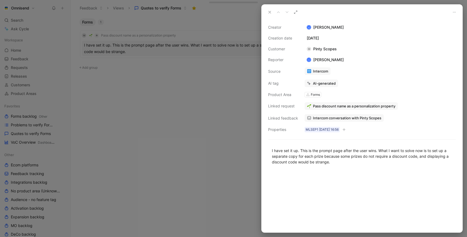
click at [329, 116] on span "Intercom conversation with Pinty Scopes" at bounding box center [347, 117] width 68 height 5
